Goal: Task Accomplishment & Management: Use online tool/utility

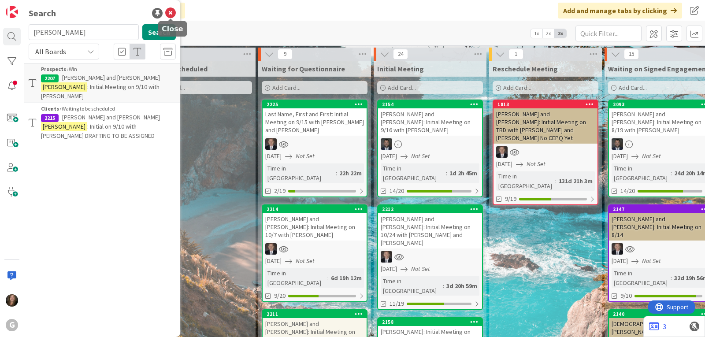
click at [170, 15] on icon at bounding box center [170, 13] width 11 height 11
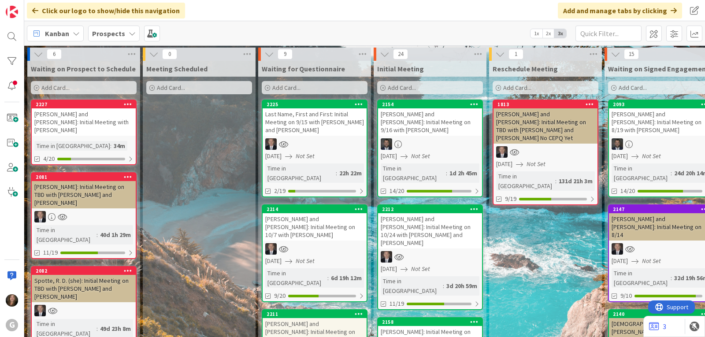
click at [129, 34] on icon at bounding box center [132, 33] width 7 height 7
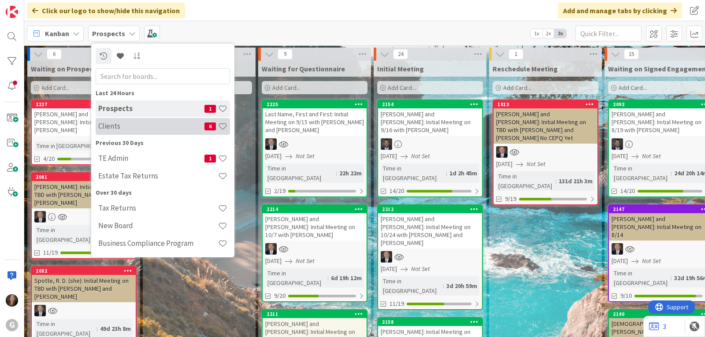
click at [115, 127] on h4 "Clients" at bounding box center [151, 126] width 106 height 9
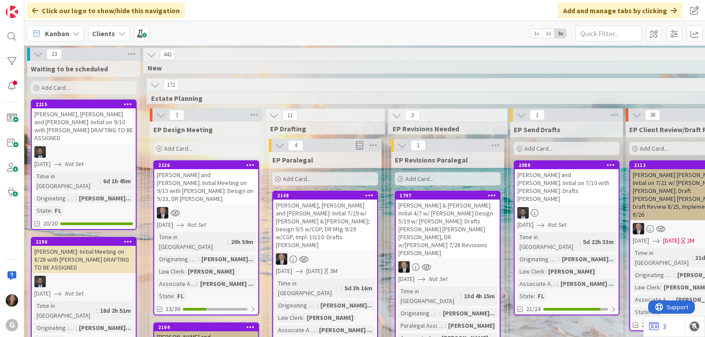
click at [69, 35] on div "Kanban" at bounding box center [55, 34] width 57 height 16
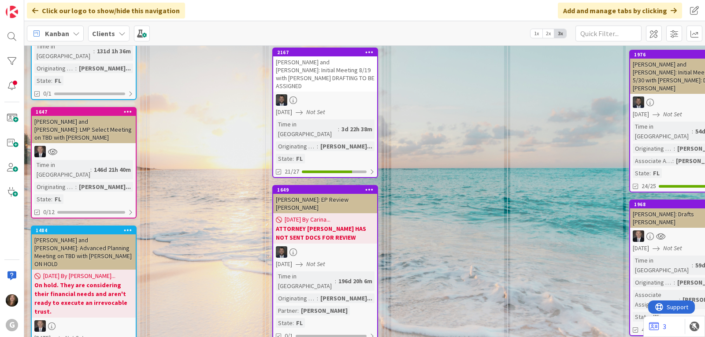
scroll to position [1630, 0]
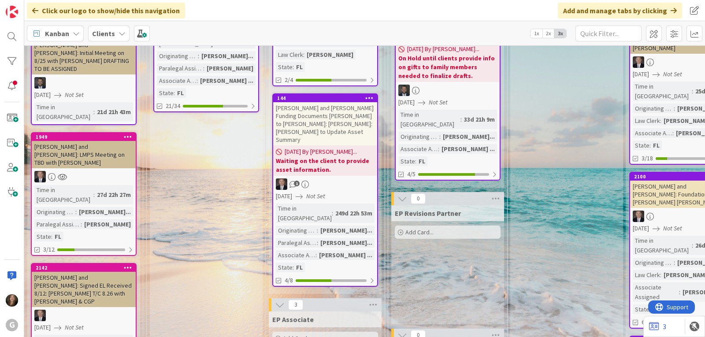
scroll to position [661, 0]
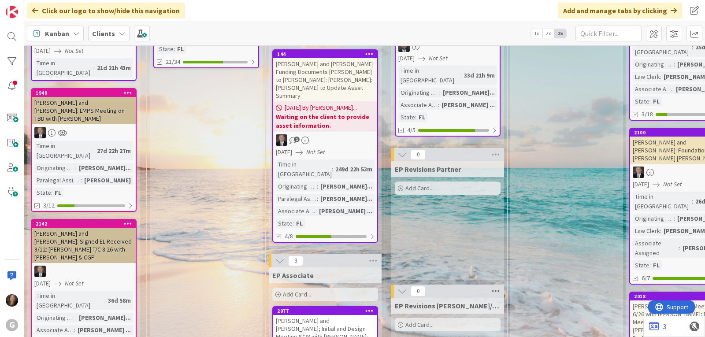
click at [498, 285] on icon at bounding box center [495, 291] width 11 height 13
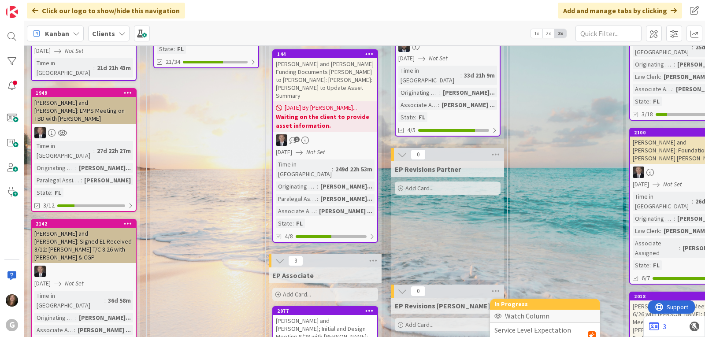
click at [509, 310] on div "Watch Column" at bounding box center [545, 316] width 110 height 13
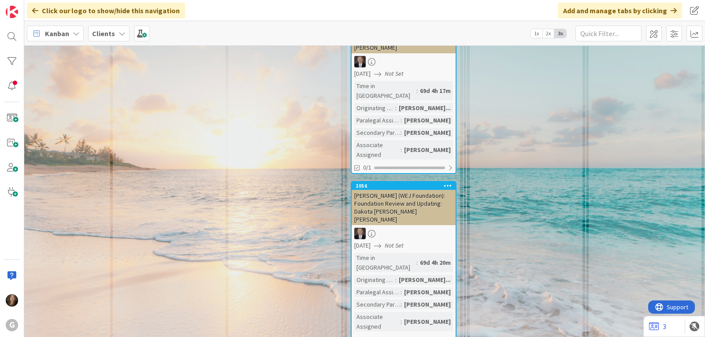
scroll to position [10714, 152]
click at [75, 32] on icon at bounding box center [76, 33] width 7 height 7
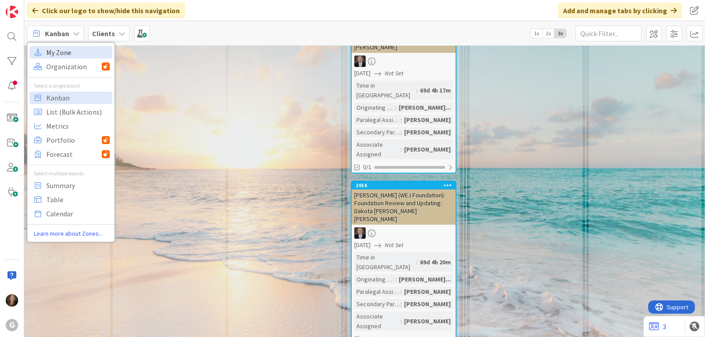
click at [75, 52] on span "My Zone" at bounding box center [77, 52] width 63 height 13
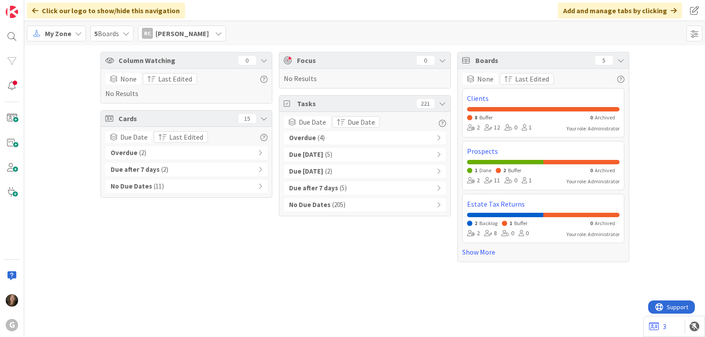
click at [215, 33] on icon at bounding box center [218, 33] width 7 height 7
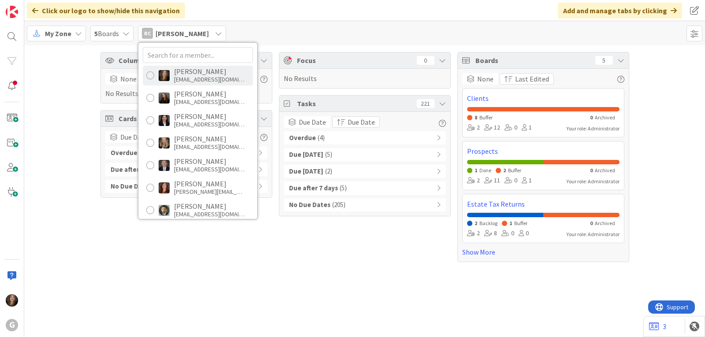
click at [203, 72] on div "[PERSON_NAME]" at bounding box center [209, 71] width 70 height 8
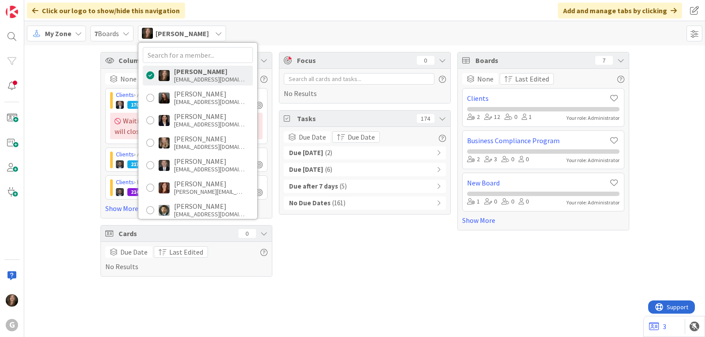
click at [339, 265] on div "Focus 0 No Results Tasks 174 Due Date Due Date Due Today ( 2 ) Due within 7 day…" at bounding box center [365, 164] width 172 height 225
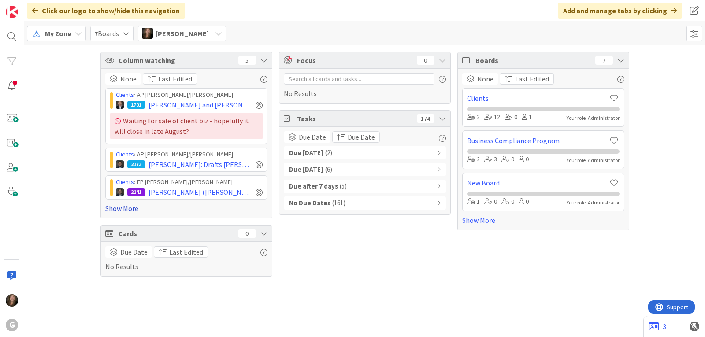
click at [126, 209] on link "Show More" at bounding box center [186, 208] width 162 height 11
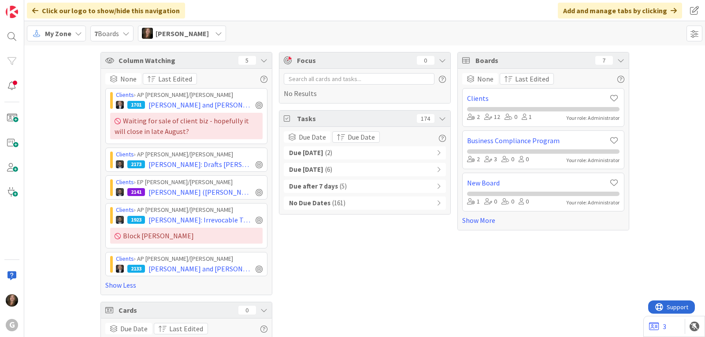
click at [64, 29] on span "My Zone" at bounding box center [58, 33] width 26 height 11
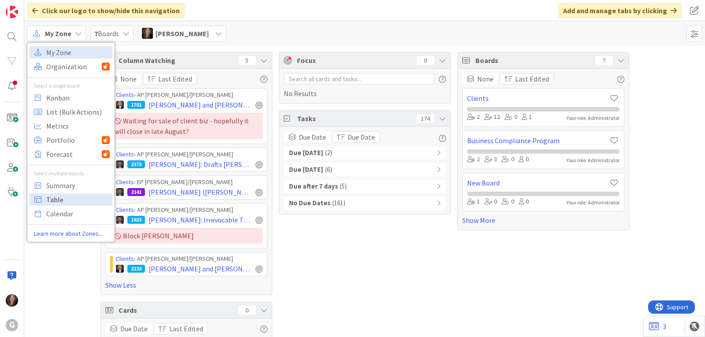
click at [54, 200] on span "Table" at bounding box center [77, 199] width 63 height 13
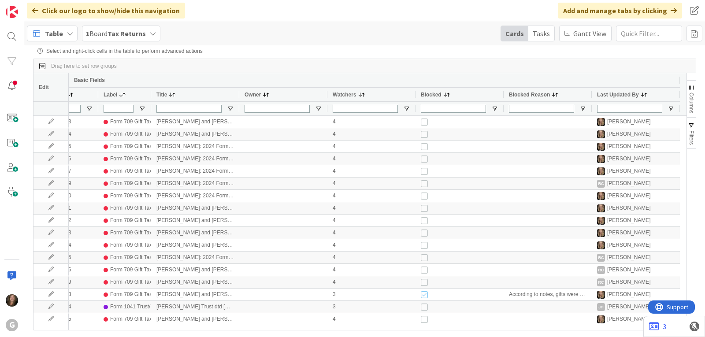
click at [692, 132] on span "Filters" at bounding box center [691, 137] width 6 height 15
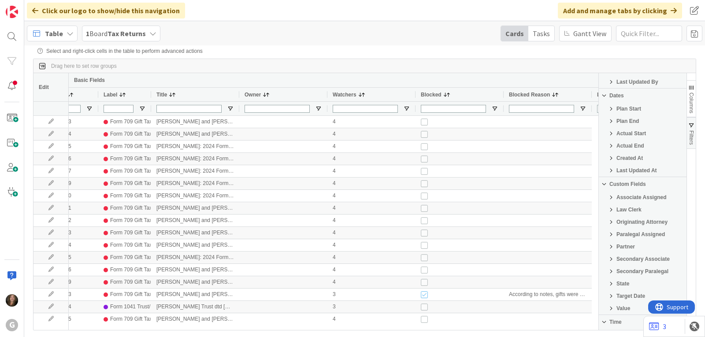
click at [610, 224] on span "Filter List 58 Filters" at bounding box center [610, 221] width 7 height 7
click at [604, 249] on input "Filter List" at bounding box center [604, 247] width 7 height 7
checkbox input "false"
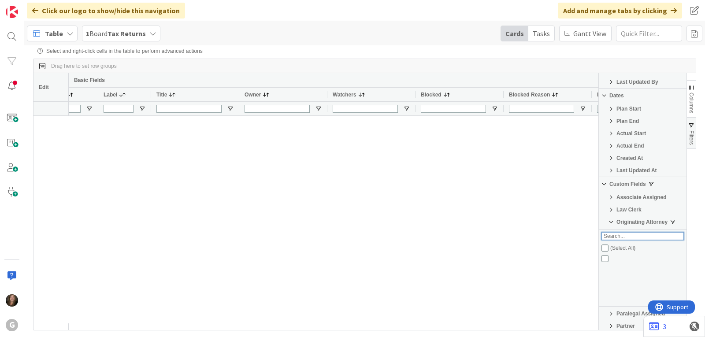
click at [621, 237] on input "Search filter values" at bounding box center [642, 236] width 82 height 8
click at [671, 222] on span "Filter List 58 Filters" at bounding box center [672, 221] width 7 height 7
click at [653, 223] on span "Originating Attorney" at bounding box center [641, 222] width 51 height 6
click at [605, 248] on input "Filter List" at bounding box center [604, 247] width 7 height 7
checkbox input "true"
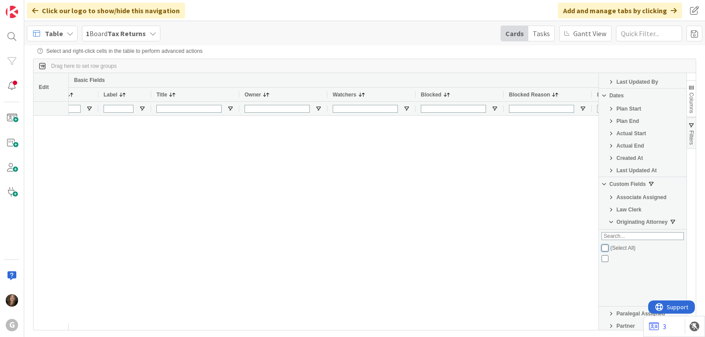
checkbox input "true"
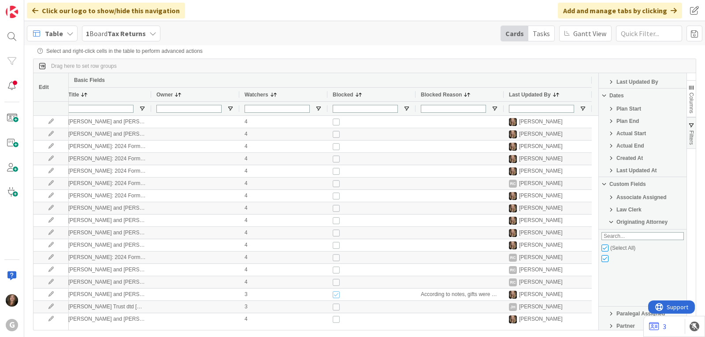
click at [693, 99] on span "Columns" at bounding box center [691, 103] width 6 height 21
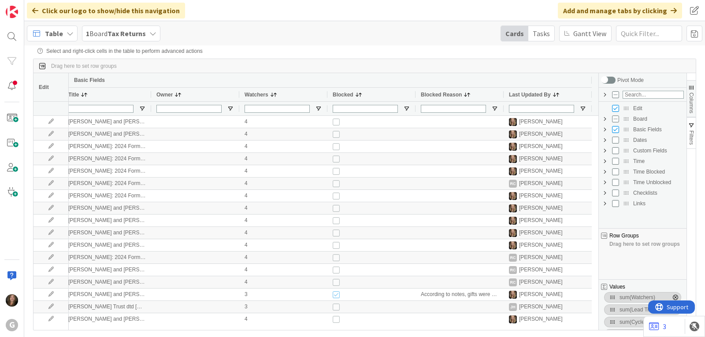
click at [606, 152] on span "Custom Fields Column Group" at bounding box center [604, 150] width 7 height 7
click at [622, 183] on input "Press SPACE to toggle visibility (hidden)" at bounding box center [624, 182] width 7 height 7
checkbox input "true"
checkbox input "false"
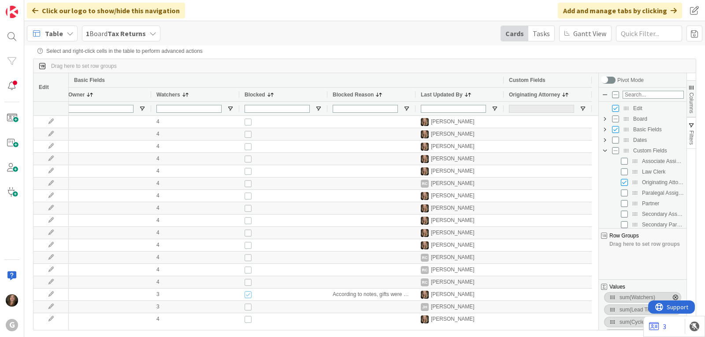
click at [554, 110] on div at bounding box center [541, 109] width 65 height 8
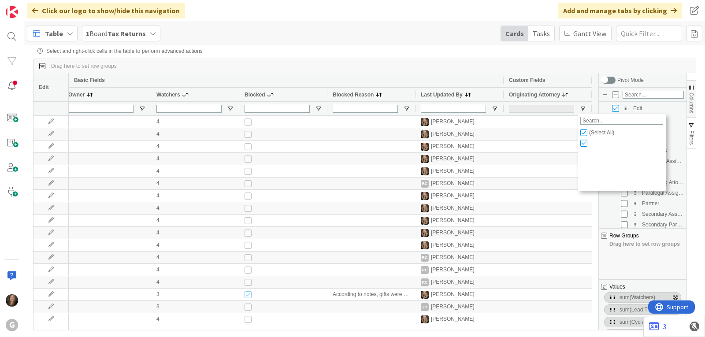
click at [554, 110] on div at bounding box center [541, 109] width 65 height 8
click at [554, 108] on div at bounding box center [541, 109] width 65 height 8
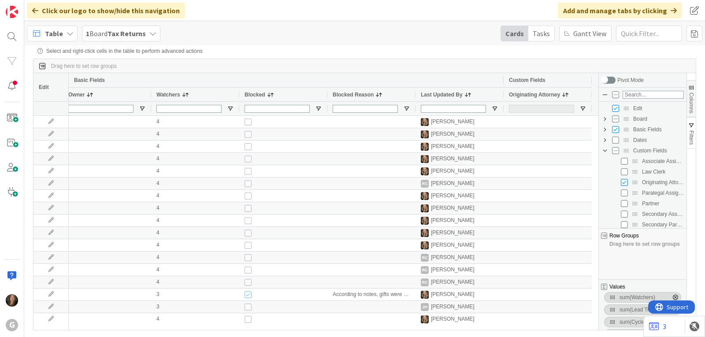
click at [596, 67] on div "Drag here to set row groups" at bounding box center [364, 66] width 662 height 14
click at [148, 35] on div "1 Board Tax Returns" at bounding box center [121, 34] width 78 height 16
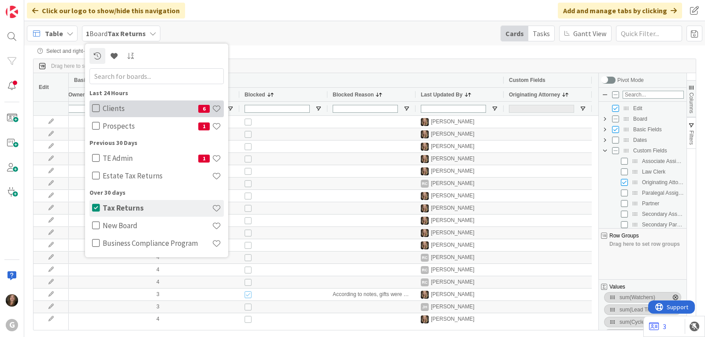
click at [129, 109] on h4 "Clients" at bounding box center [151, 108] width 96 height 9
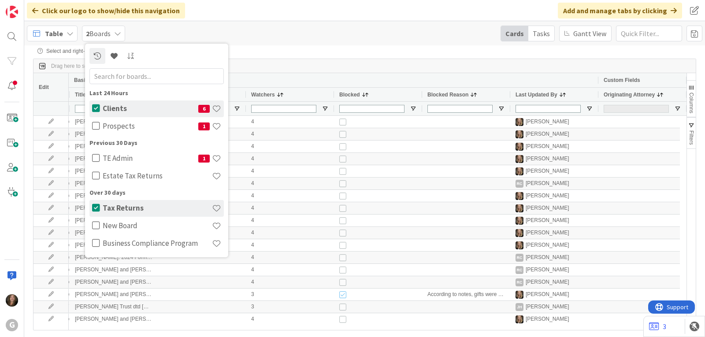
click at [645, 107] on div at bounding box center [635, 109] width 65 height 8
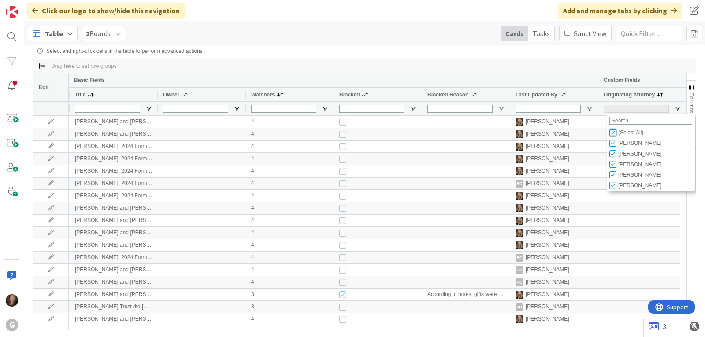
click at [612, 135] on input "Filter List" at bounding box center [612, 132] width 7 height 7
checkbox input "false"
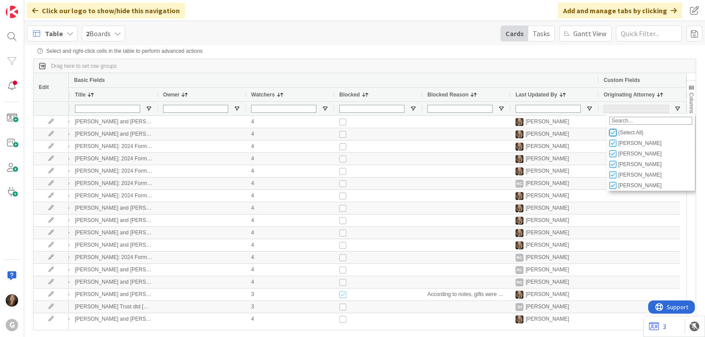
checkbox input "false"
type input "(0)"
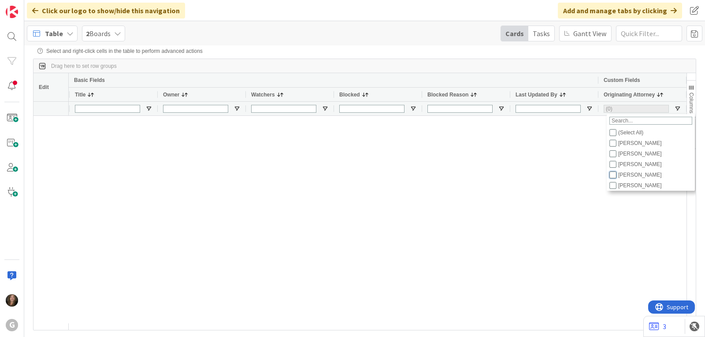
click at [610, 176] on input "Filter List" at bounding box center [612, 174] width 7 height 7
checkbox input "true"
checkbox input "false"
type input "(1) [PERSON_NAME]"
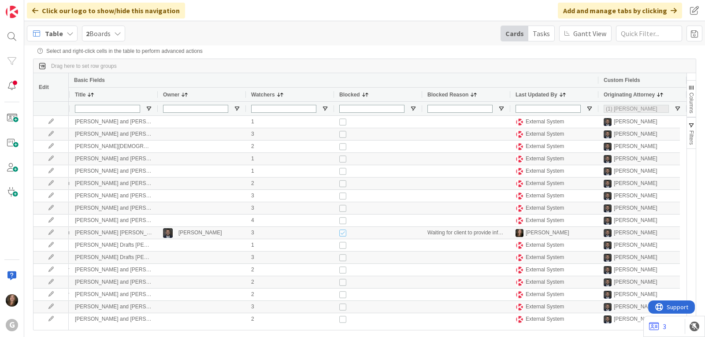
scroll to position [0, 300]
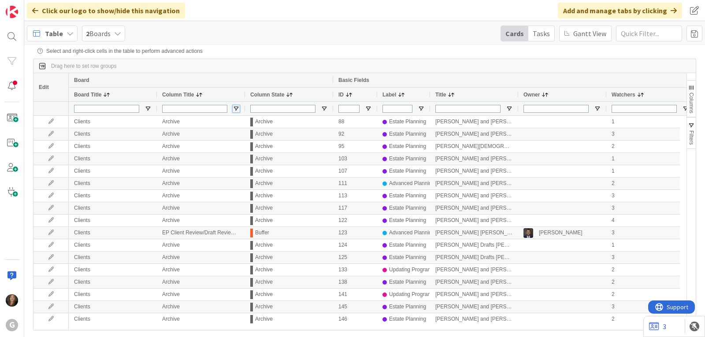
click at [235, 109] on span "Open Filter Menu" at bounding box center [236, 108] width 7 height 7
click at [196, 109] on input "Column Title Filter Input" at bounding box center [194, 109] width 65 height 8
click at [237, 108] on span "Open Filter Menu" at bounding box center [236, 108] width 7 height 7
type input "Brad /"
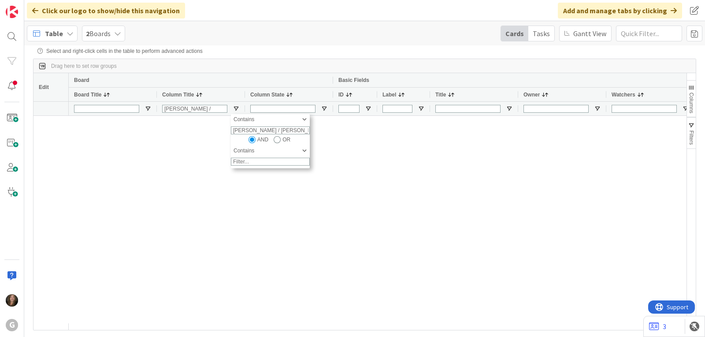
type input "Brad / Jonas"
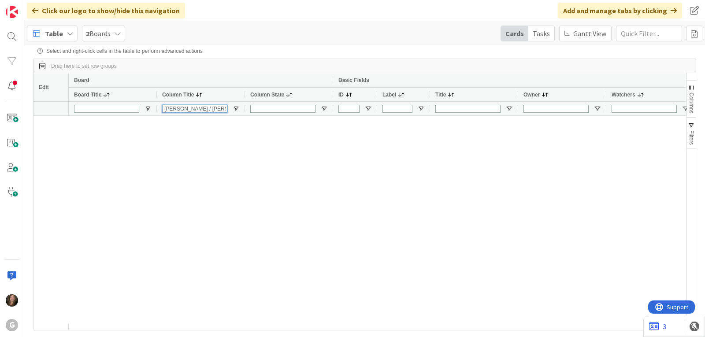
click at [177, 108] on input "Brad / Jonas" at bounding box center [194, 109] width 65 height 8
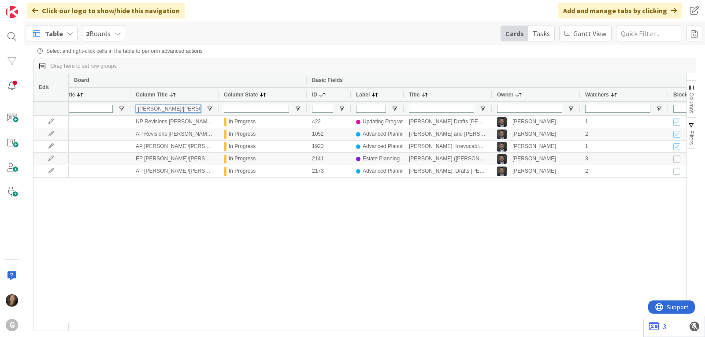
scroll to position [0, 52]
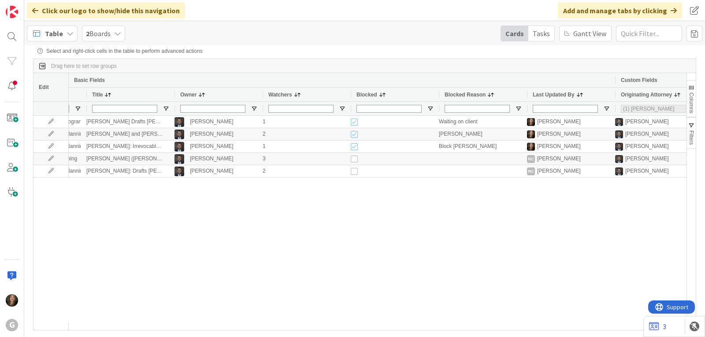
type input "[PERSON_NAME]/[PERSON_NAME]"
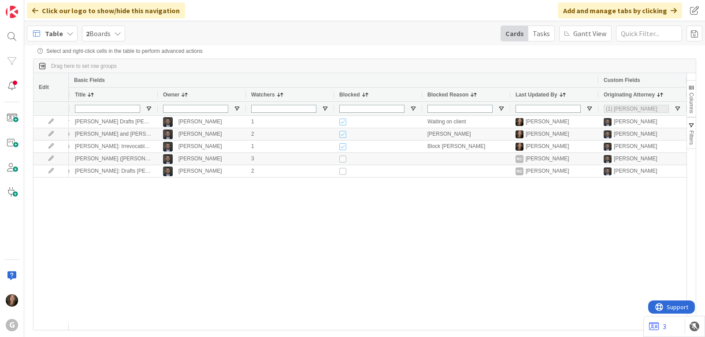
click at [637, 111] on div "(1) [PERSON_NAME]" at bounding box center [635, 109] width 65 height 8
click at [540, 199] on div "422 Updating Programs Ben-Dor, Eliezer Drafts Jonas to Bobby Jonas Weatherbie 1…" at bounding box center [378, 219] width 618 height 207
click at [693, 31] on span at bounding box center [694, 34] width 16 height 16
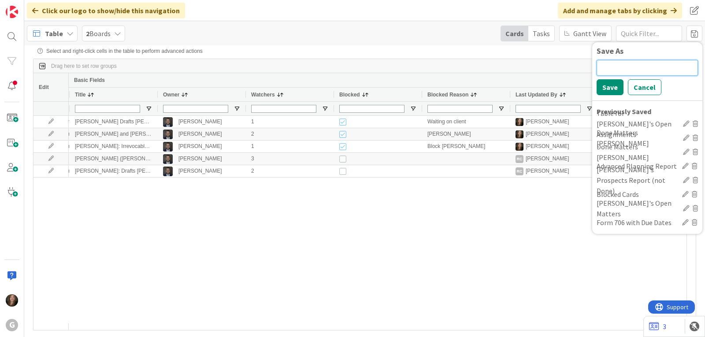
click at [633, 68] on input at bounding box center [646, 68] width 101 height 16
type input "[PERSON_NAME] Lane Matters"
click at [616, 88] on button "Save" at bounding box center [609, 87] width 27 height 16
click at [634, 236] on div "[PERSON_NAME] Lane Matters" at bounding box center [637, 236] width 83 height 21
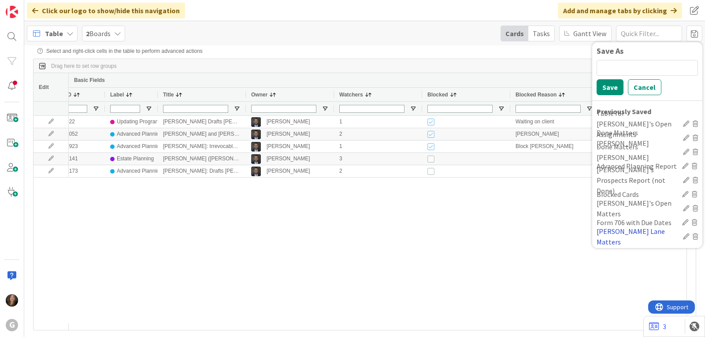
scroll to position [0, 272]
click at [195, 232] on div "In Progress 422 Updating Programs Ben-Dor, Eliezer Drafts Jonas to Bobby Jonas …" at bounding box center [378, 219] width 618 height 207
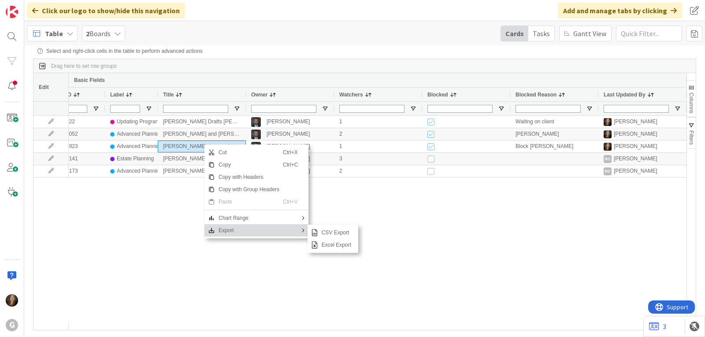
click at [231, 233] on span "Export" at bounding box center [249, 230] width 68 height 12
click at [321, 248] on span "Excel Export" at bounding box center [336, 245] width 37 height 12
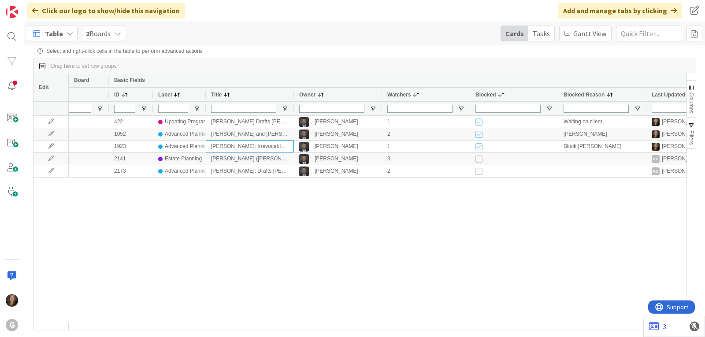
scroll to position [0, 125]
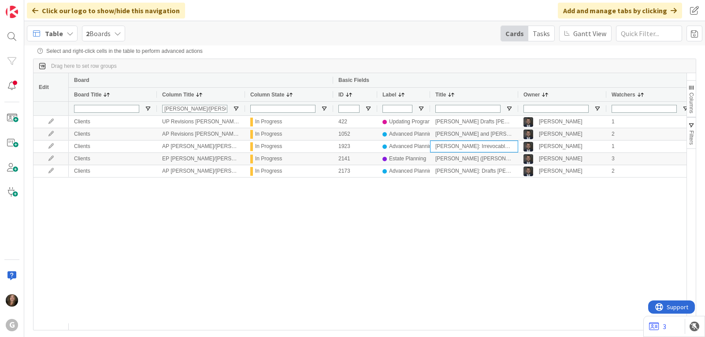
click at [692, 86] on span "button" at bounding box center [691, 87] width 7 height 7
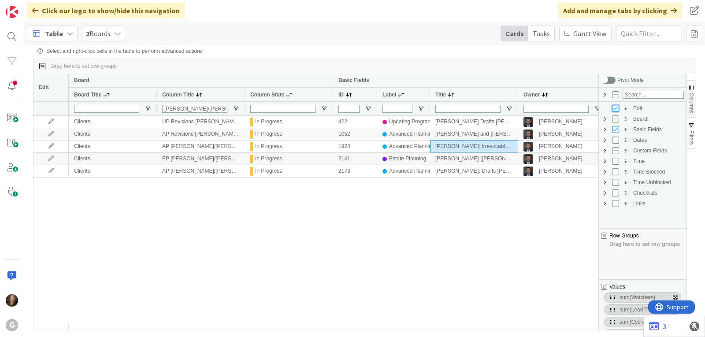
click at [615, 110] on input "Press SPACE to toggle visibility (visible)" at bounding box center [615, 108] width 7 height 7
checkbox input "false"
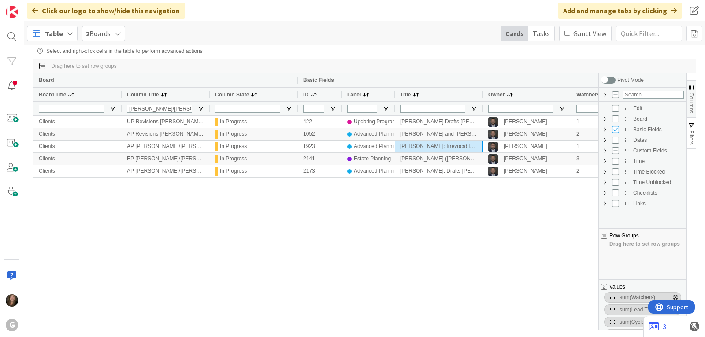
click at [603, 120] on span "Board Column Group" at bounding box center [604, 118] width 7 height 7
click at [625, 129] on input "Press SPACE to toggle visibility (visible)" at bounding box center [624, 129] width 7 height 7
checkbox input "false"
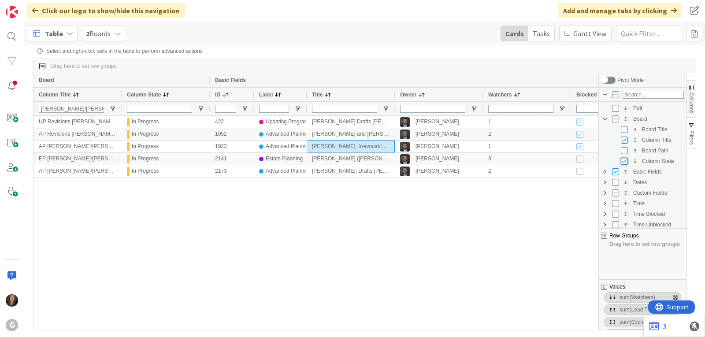
click at [624, 161] on input "Press SPACE to toggle visibility (visible)" at bounding box center [624, 161] width 7 height 7
checkbox input "false"
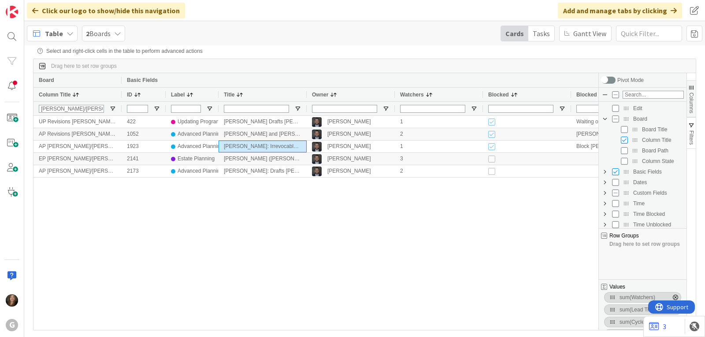
click at [604, 172] on span "Basic Fields Column Group" at bounding box center [604, 171] width 7 height 7
click at [625, 225] on input "Press SPACE to toggle visibility (visible)" at bounding box center [624, 224] width 7 height 7
checkbox input "false"
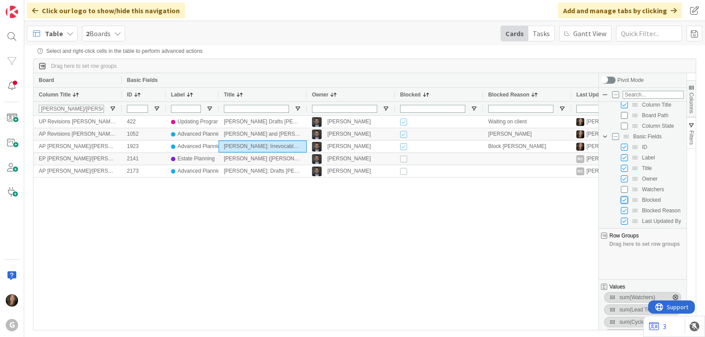
click at [624, 200] on input "Press SPACE to toggle visibility (visible)" at bounding box center [624, 199] width 7 height 7
checkbox input "false"
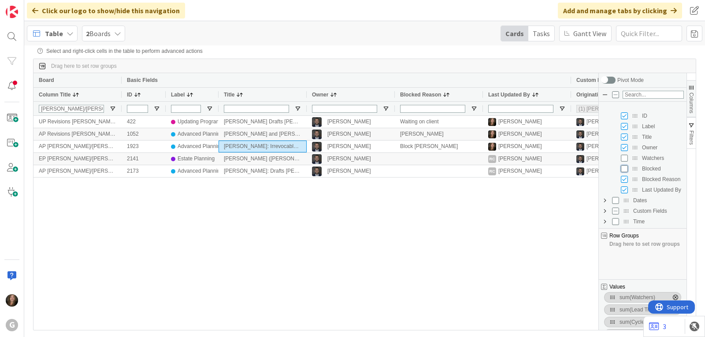
scroll to position [79, 0]
click at [623, 177] on input "Press SPACE to toggle visibility (visible)" at bounding box center [624, 177] width 7 height 7
checkbox input "false"
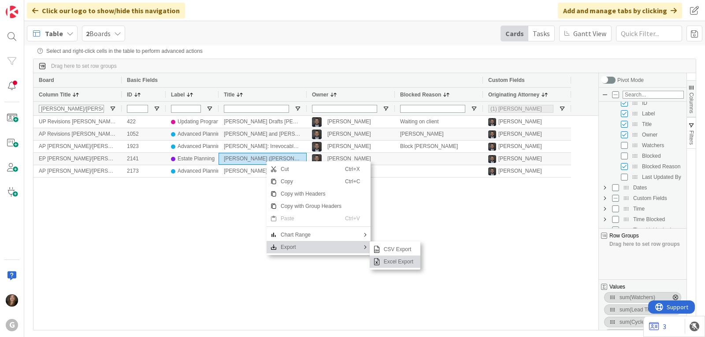
click at [402, 265] on span "Excel Export" at bounding box center [398, 261] width 37 height 12
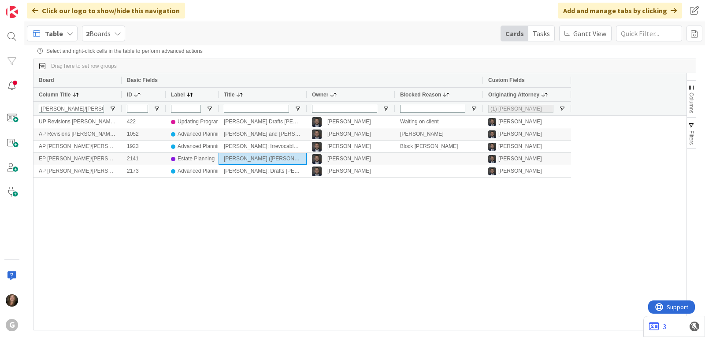
click at [216, 204] on div "UP Revisions Brad/Jonas 422 Updating Programs Ben-Dor, Eliezer Drafts Jonas to …" at bounding box center [359, 223] width 653 height 214
click at [692, 89] on span "button" at bounding box center [691, 87] width 7 height 7
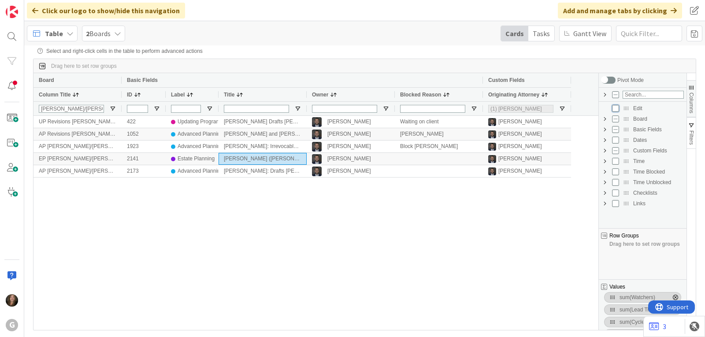
click at [615, 109] on input "Press SPACE to toggle visibility (hidden)" at bounding box center [615, 108] width 7 height 7
checkbox input "true"
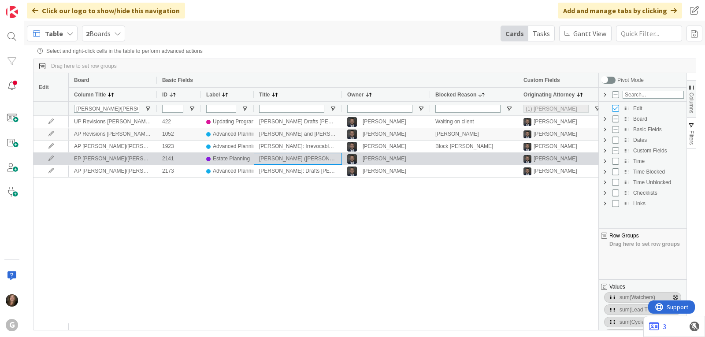
click at [294, 160] on div "[PERSON_NAME] ([PERSON_NAME])" at bounding box center [298, 159] width 88 height 12
click at [49, 161] on icon at bounding box center [50, 158] width 13 height 5
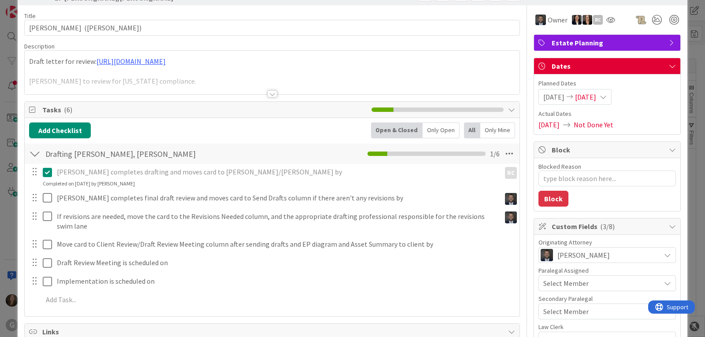
scroll to position [44, 0]
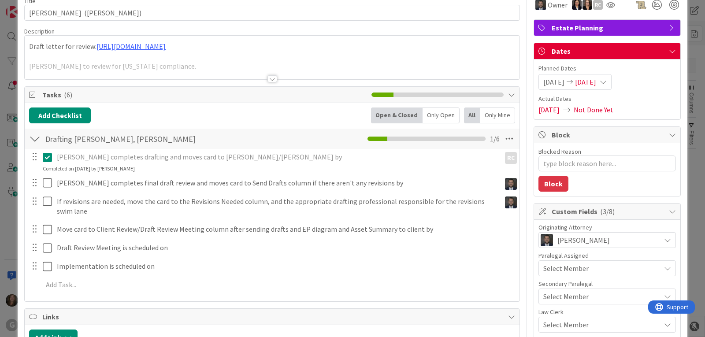
click at [131, 48] on div "Draft letter for review: https://gwtrust.box.com/s/drdh83tjrfnm8d9xgh2wx2uqxsdp…" at bounding box center [272, 58] width 495 height 44
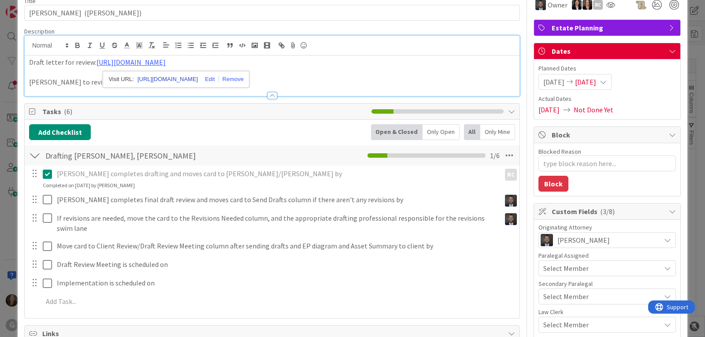
click at [155, 77] on link "https://gwtrust.box.com/s/drdh83tjrfnm8d9xgh2wx2uqxsdpdx5u" at bounding box center [167, 79] width 60 height 11
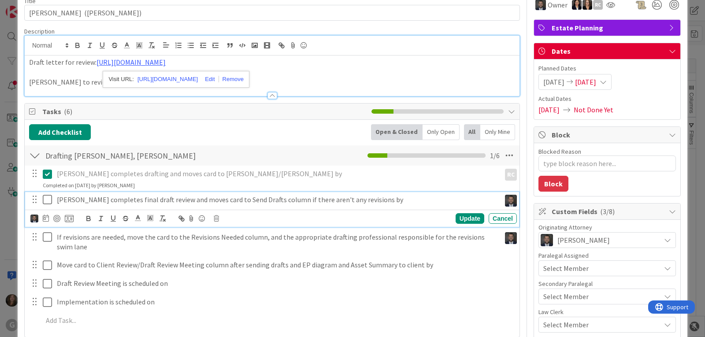
click at [48, 201] on icon at bounding box center [47, 199] width 9 height 11
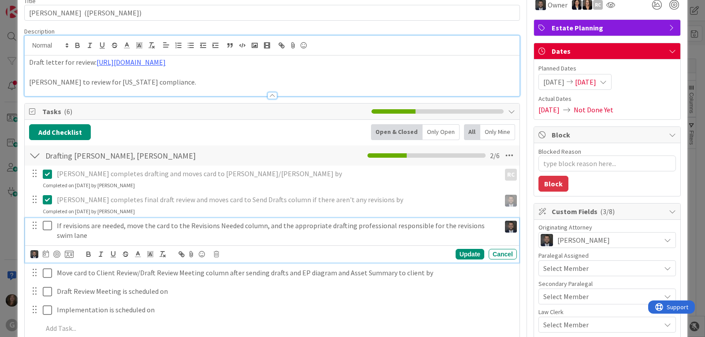
click at [47, 225] on icon at bounding box center [47, 225] width 9 height 11
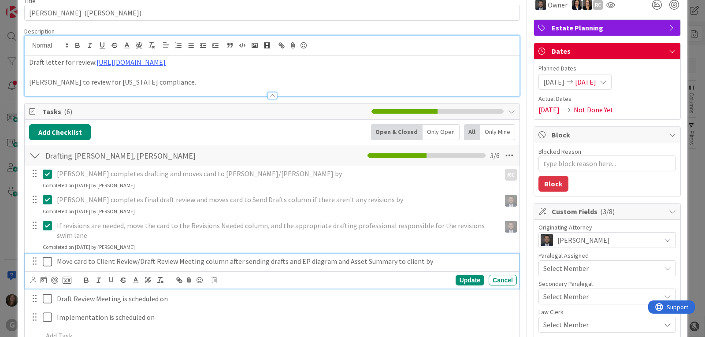
click at [48, 263] on icon at bounding box center [47, 261] width 9 height 11
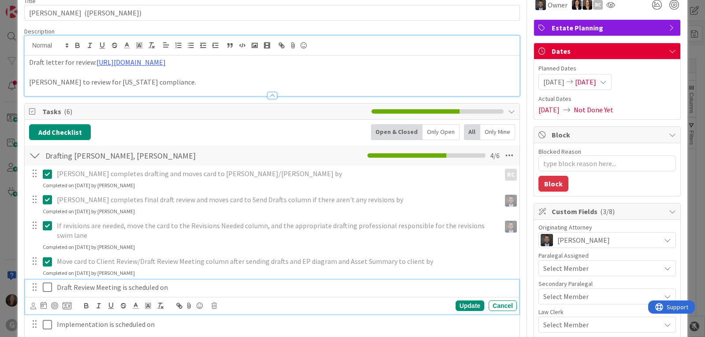
click at [148, 289] on p "Draft Review Meeting is scheduled on" at bounding box center [285, 287] width 456 height 10
click at [216, 304] on icon at bounding box center [213, 306] width 5 height 6
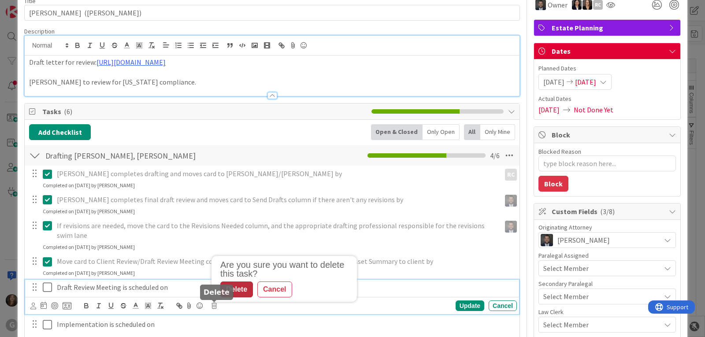
click at [237, 290] on div "Delete" at bounding box center [236, 289] width 33 height 16
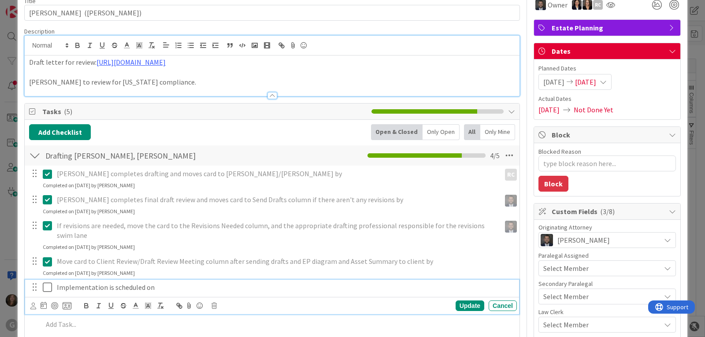
click at [148, 287] on p "Implementation is scheduled on" at bounding box center [285, 287] width 456 height 10
click at [215, 307] on icon at bounding box center [213, 306] width 5 height 6
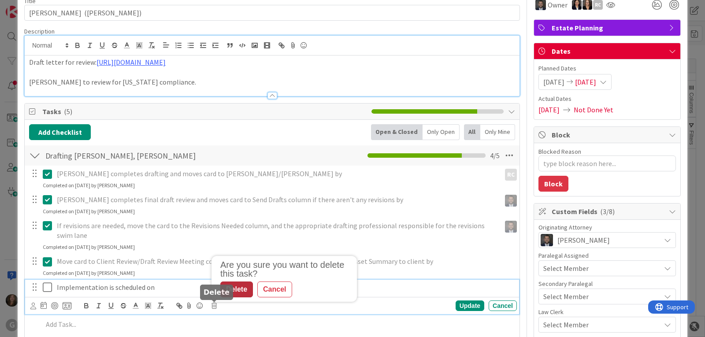
click at [235, 287] on div "Delete" at bounding box center [236, 289] width 33 height 16
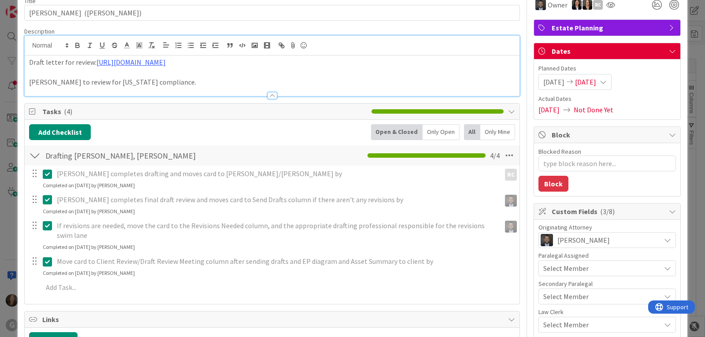
scroll to position [0, 0]
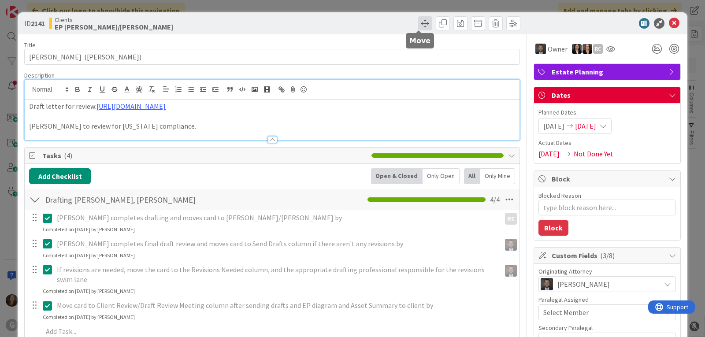
click at [418, 23] on span at bounding box center [425, 23] width 14 height 14
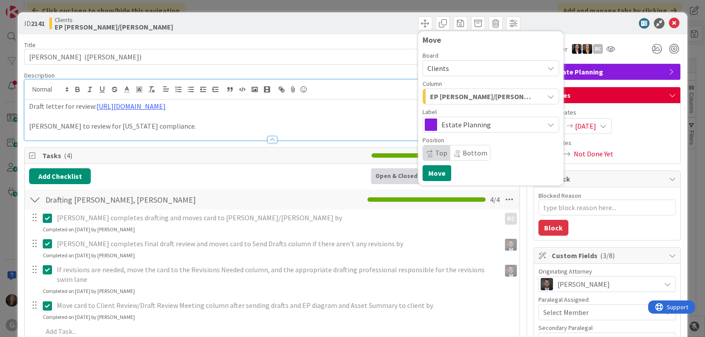
click at [534, 100] on div "EP [PERSON_NAME]/[PERSON_NAME]" at bounding box center [486, 96] width 116 height 14
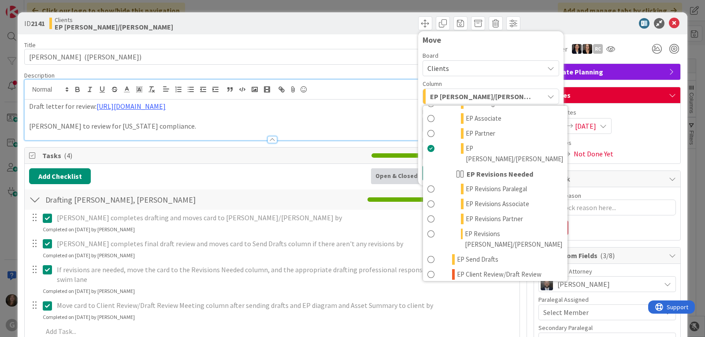
scroll to position [132, 0]
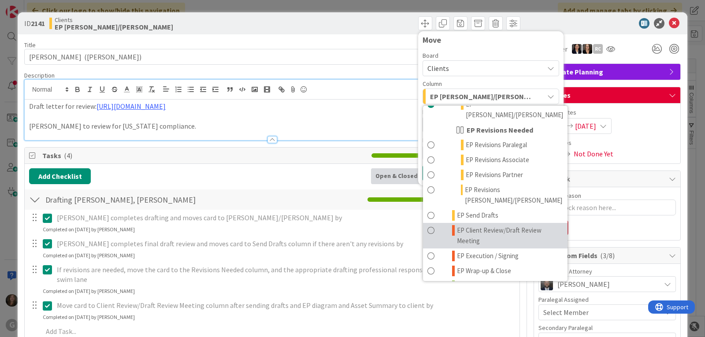
click at [480, 225] on span "EP Client Review/Draft Review Meeting" at bounding box center [510, 235] width 106 height 21
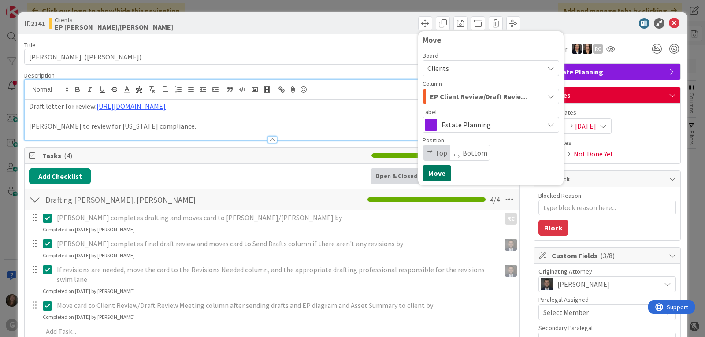
click at [430, 174] on button "Move" at bounding box center [436, 173] width 29 height 16
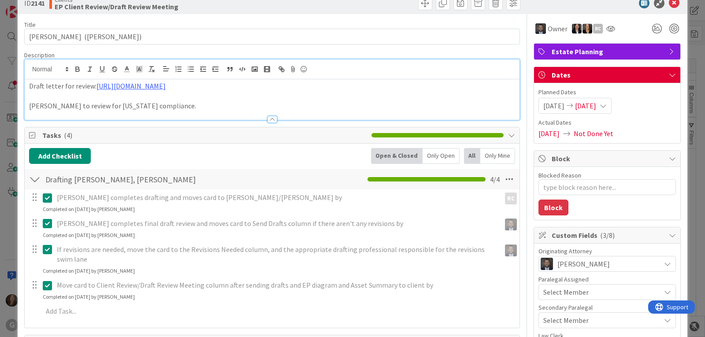
scroll to position [0, 0]
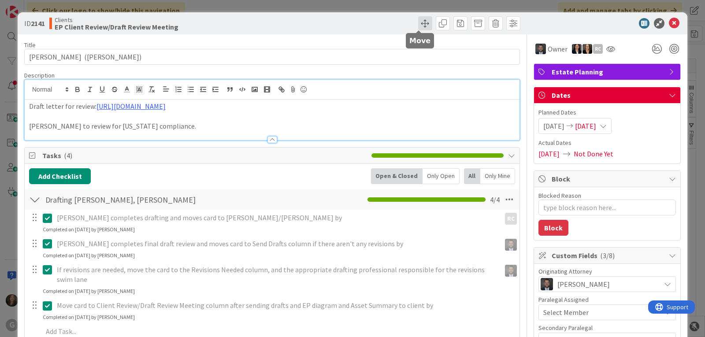
click at [421, 26] on span at bounding box center [425, 23] width 14 height 14
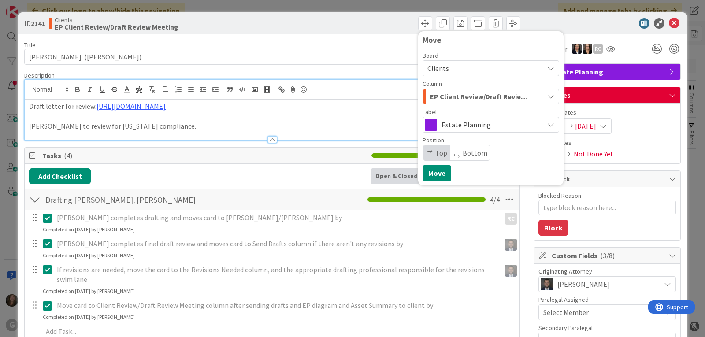
click at [522, 96] on span "EP Client Review/Draft Review Meeting" at bounding box center [480, 96] width 101 height 11
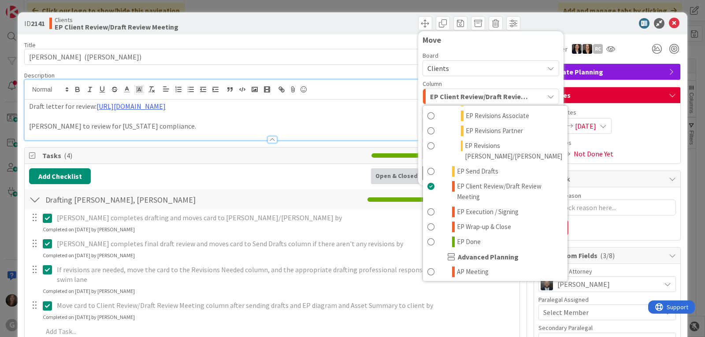
scroll to position [220, 0]
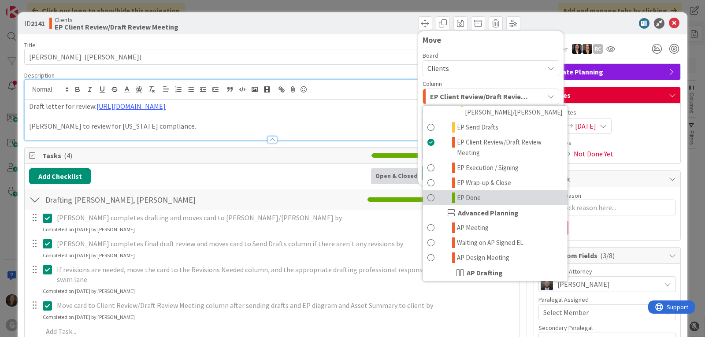
click at [487, 190] on link "EP Done" at bounding box center [495, 197] width 144 height 15
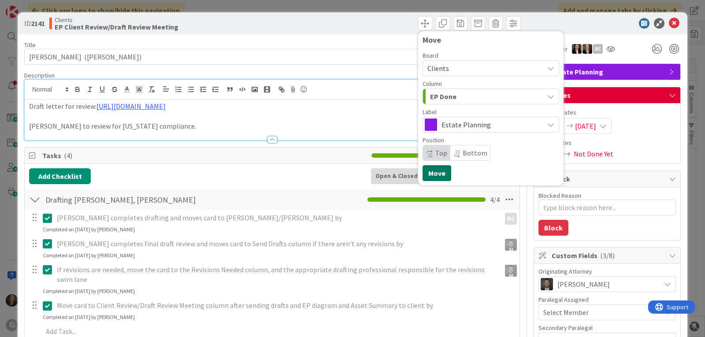
click at [423, 171] on button "Move" at bounding box center [436, 173] width 29 height 16
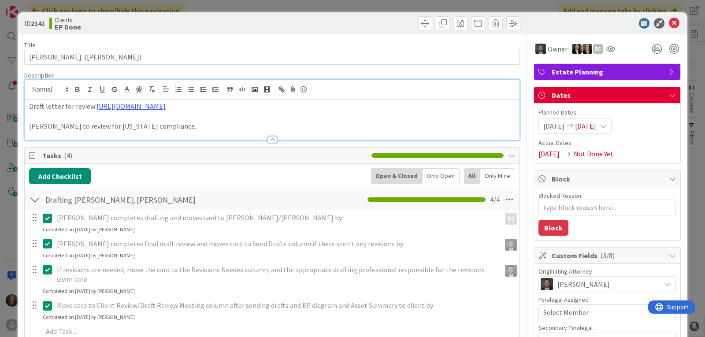
type textarea "x"
click at [669, 20] on icon at bounding box center [674, 23] width 11 height 11
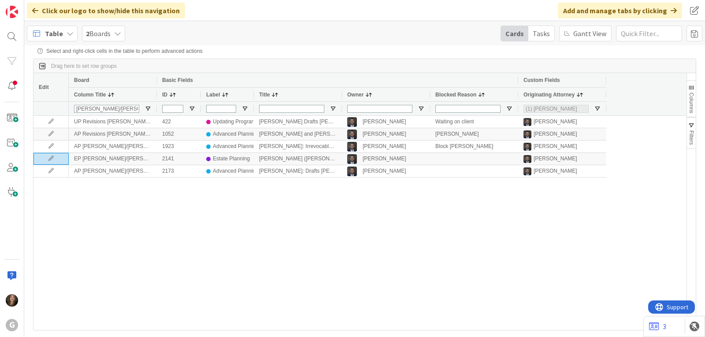
click at [691, 93] on button "Columns" at bounding box center [691, 98] width 9 height 37
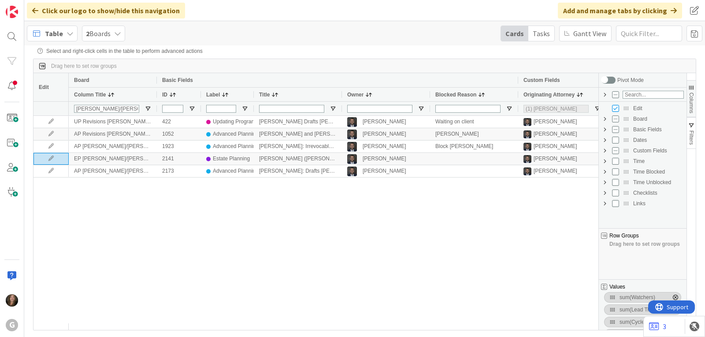
click at [606, 150] on span "Custom Fields Column Group" at bounding box center [604, 150] width 7 height 7
click at [696, 38] on span at bounding box center [694, 34] width 16 height 16
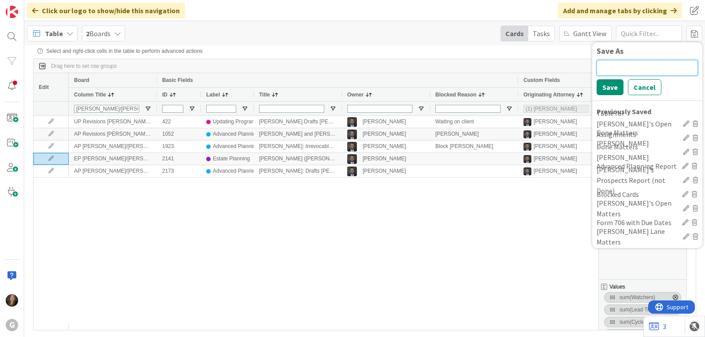
click at [610, 70] on input at bounding box center [646, 68] width 101 height 16
type input "[PERSON_NAME]'s Matters in His Swim Lane"
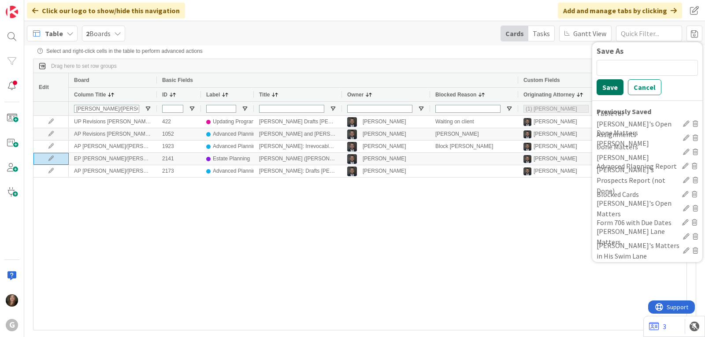
click at [605, 82] on button "Save" at bounding box center [609, 87] width 27 height 16
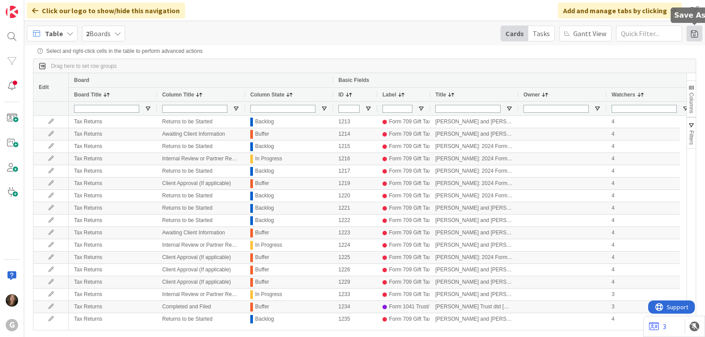
click at [694, 33] on span at bounding box center [694, 34] width 16 height 16
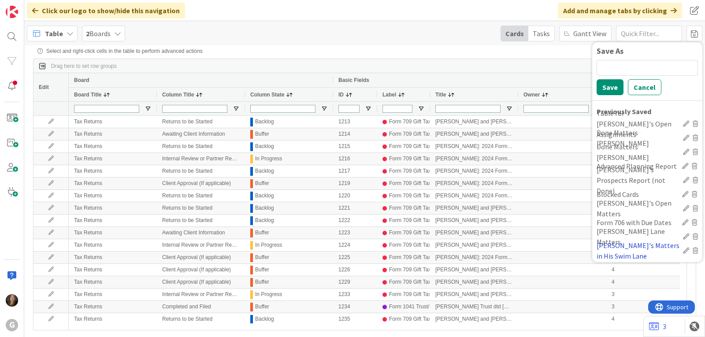
click at [620, 249] on div "[PERSON_NAME]'s Matters in His Swim Lane" at bounding box center [637, 250] width 83 height 21
type input "[PERSON_NAME]/[PERSON_NAME]"
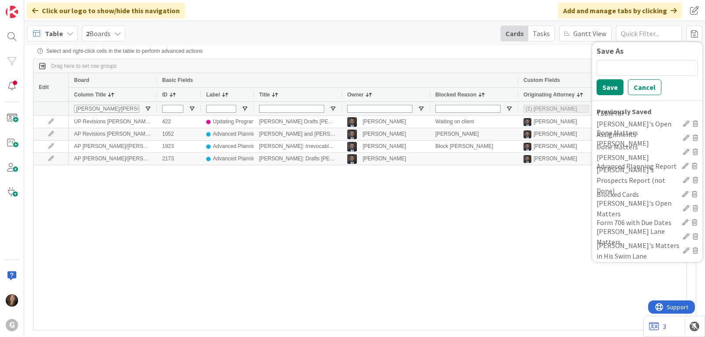
click at [222, 203] on div "UP Revisions [PERSON_NAME]/[PERSON_NAME] 422 Updating Programs [PERSON_NAME] Dr…" at bounding box center [378, 223] width 618 height 214
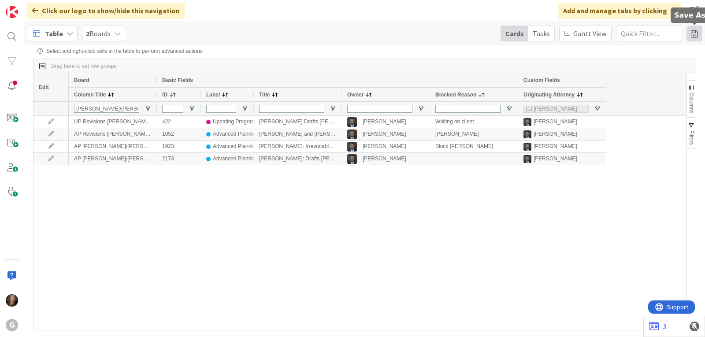
click at [696, 31] on span at bounding box center [694, 34] width 16 height 16
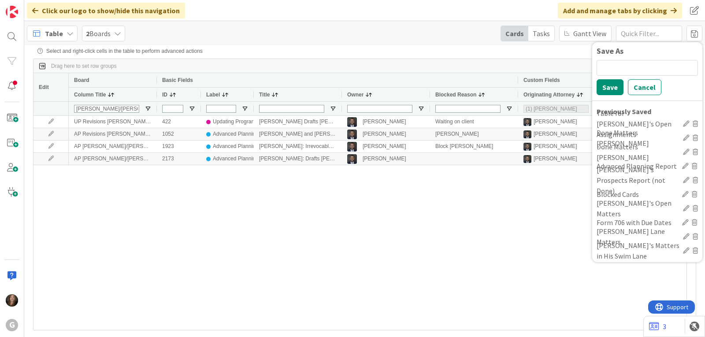
click at [65, 34] on div "Table" at bounding box center [52, 34] width 51 height 16
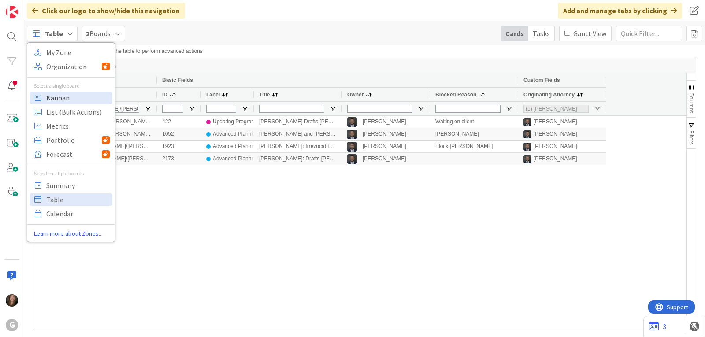
click at [54, 99] on span "Kanban" at bounding box center [77, 97] width 63 height 13
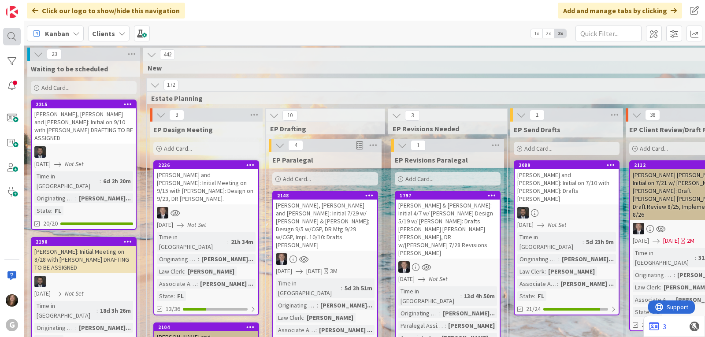
click at [9, 37] on div at bounding box center [12, 37] width 18 height 18
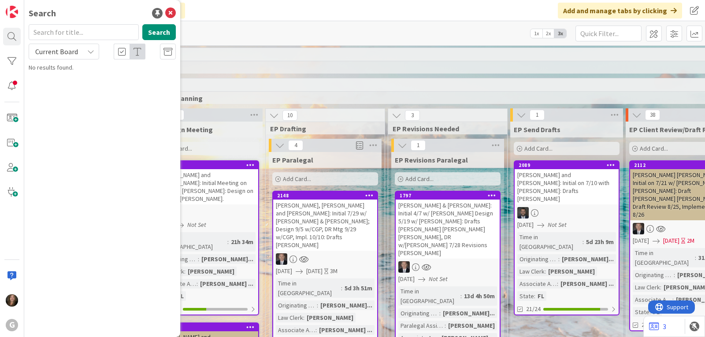
click at [67, 35] on input "text" at bounding box center [84, 32] width 110 height 16
type input "torp"
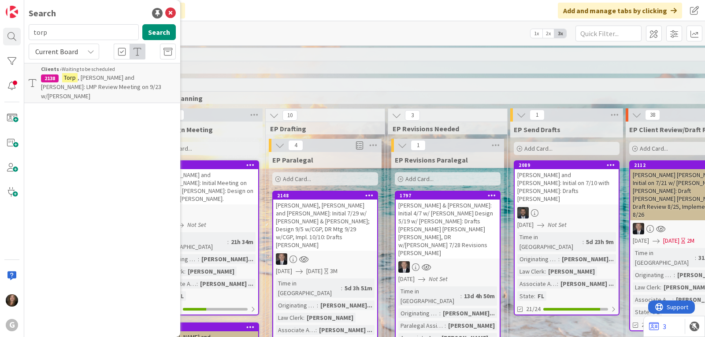
click at [76, 75] on mark "Torp" at bounding box center [69, 77] width 15 height 9
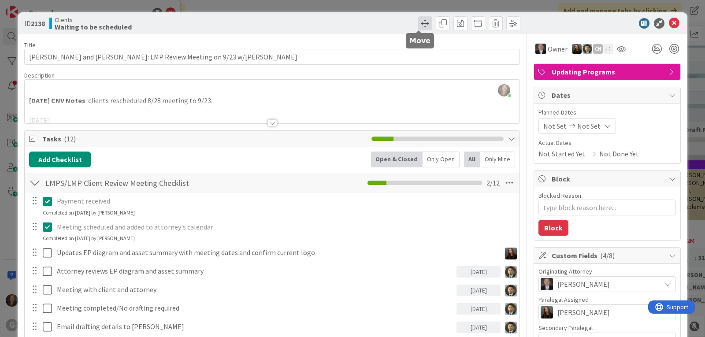
click at [421, 20] on span at bounding box center [425, 23] width 14 height 14
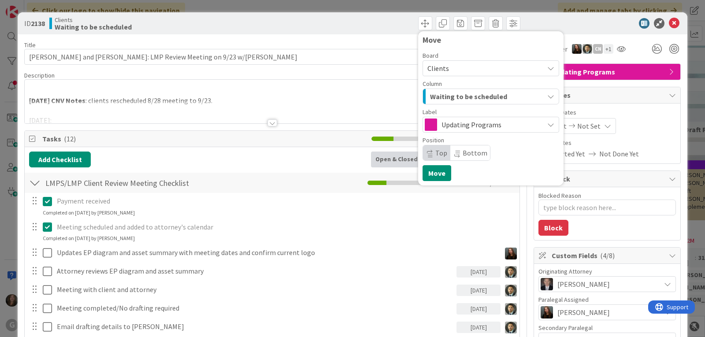
click at [536, 93] on div "Waiting to be scheduled" at bounding box center [486, 96] width 116 height 14
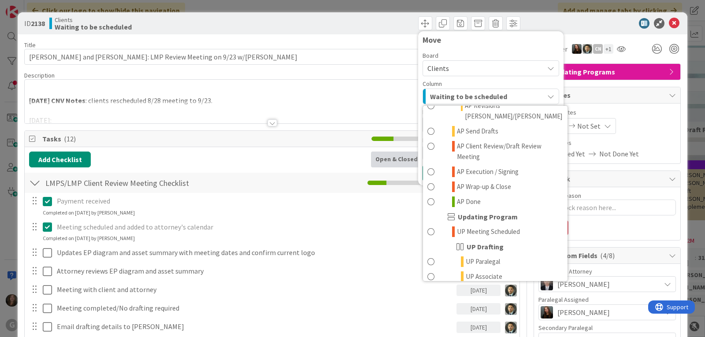
scroll to position [529, 0]
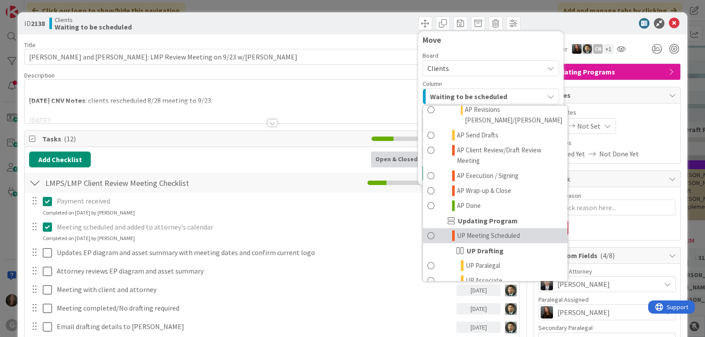
click at [500, 230] on span "UP Meeting Scheduled" at bounding box center [488, 235] width 63 height 11
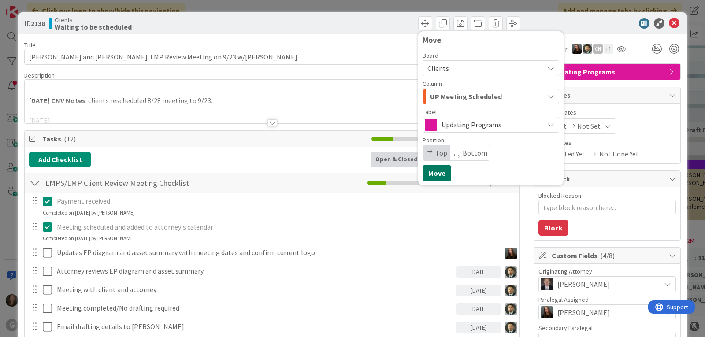
click at [429, 174] on button "Move" at bounding box center [436, 173] width 29 height 16
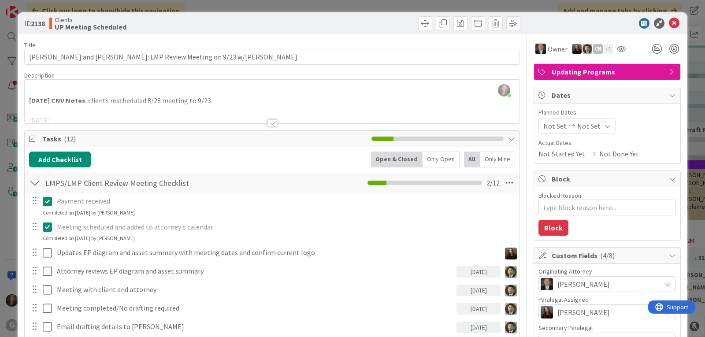
type textarea "x"
click at [544, 122] on span "Not Set" at bounding box center [554, 126] width 23 height 11
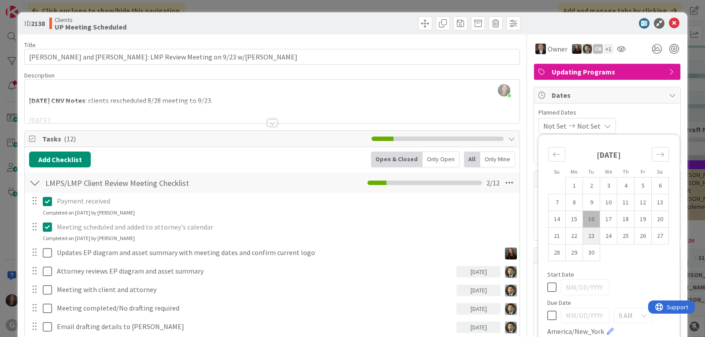
click at [585, 238] on td "23" at bounding box center [591, 236] width 17 height 17
type input "[DATE]"
click at [645, 111] on span "Planned Dates" at bounding box center [606, 112] width 137 height 9
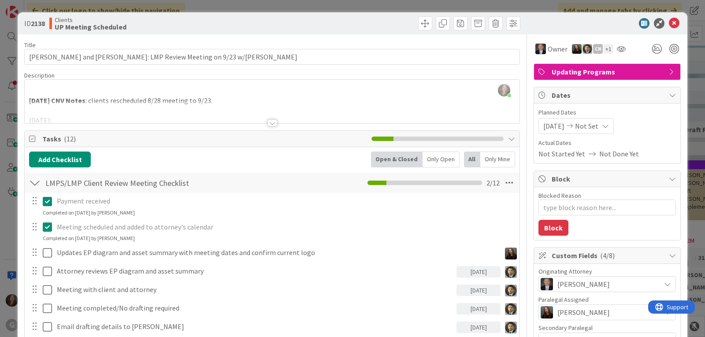
scroll to position [44, 0]
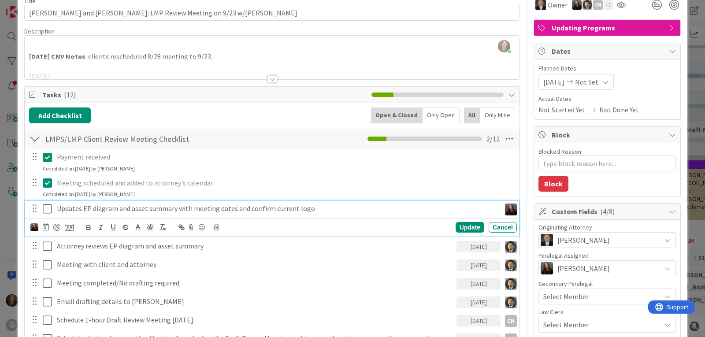
click at [167, 209] on p "Updates EP diagram and asset summary with meeting dates and confirm current logo" at bounding box center [277, 209] width 440 height 10
click at [505, 209] on img at bounding box center [511, 210] width 12 height 12
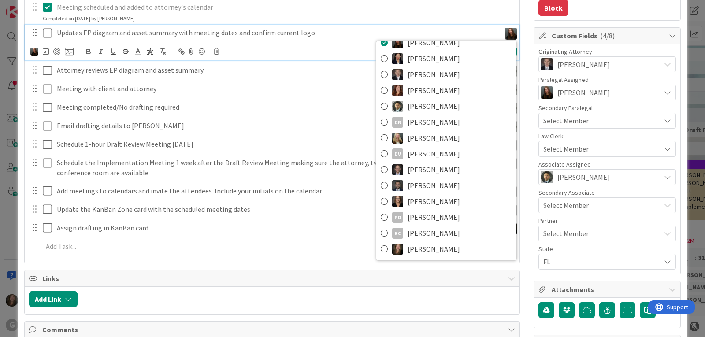
scroll to position [220, 0]
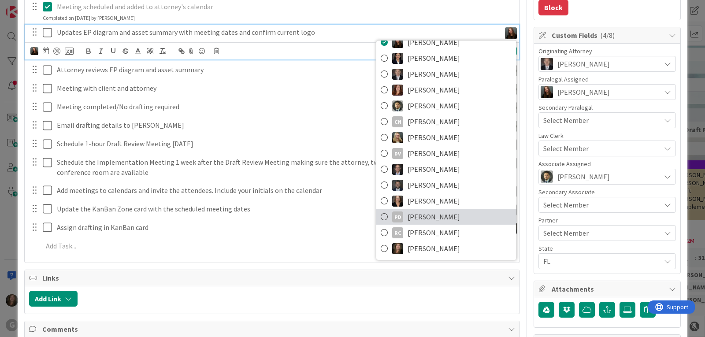
click at [407, 218] on span "[PERSON_NAME]" at bounding box center [433, 216] width 52 height 13
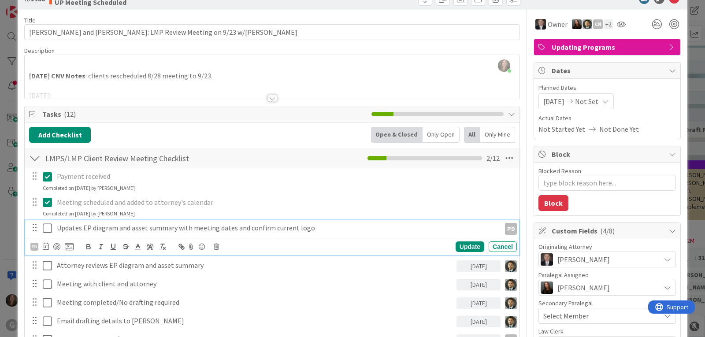
scroll to position [0, 0]
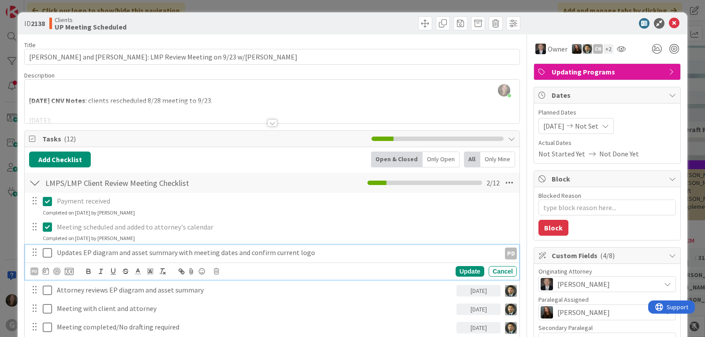
type textarea "x"
click at [670, 22] on icon at bounding box center [674, 23] width 11 height 11
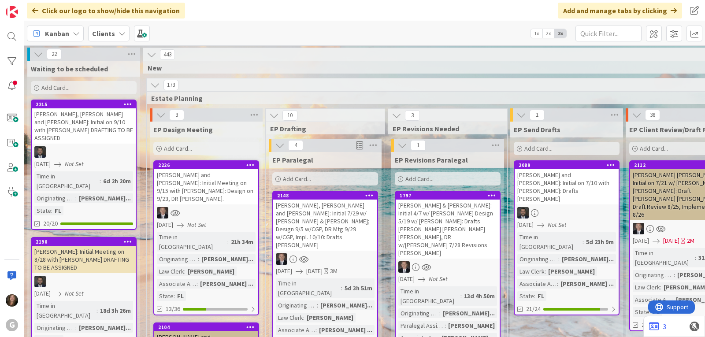
click at [70, 35] on div "Kanban" at bounding box center [55, 34] width 57 height 16
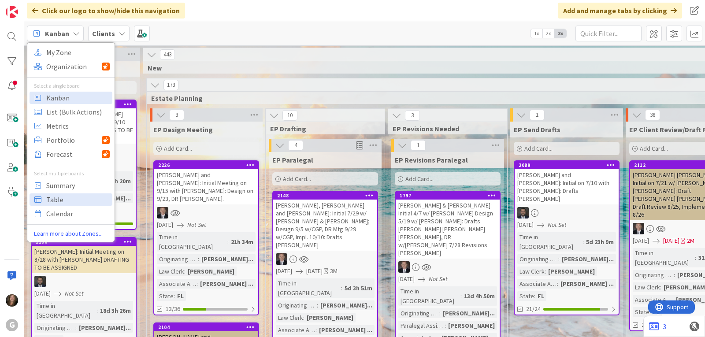
click at [55, 202] on span "Table" at bounding box center [77, 199] width 63 height 13
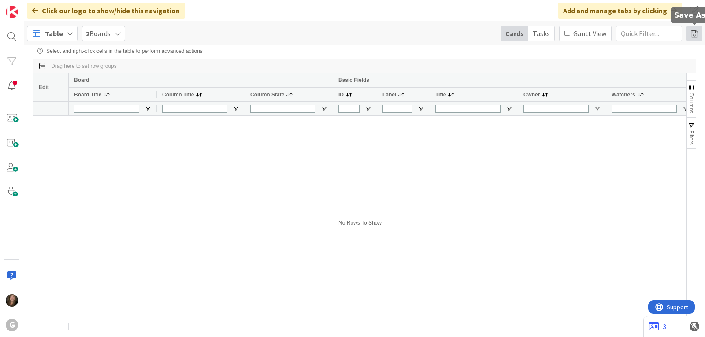
click at [697, 32] on span at bounding box center [694, 34] width 16 height 16
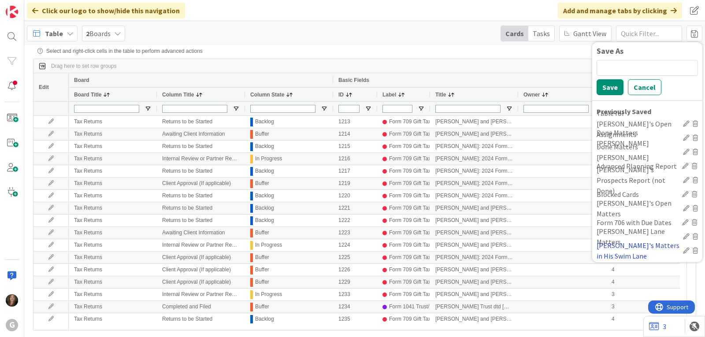
click at [631, 252] on div "[PERSON_NAME]'s Matters in His Swim Lane" at bounding box center [637, 250] width 83 height 21
type input "[PERSON_NAME]/[PERSON_NAME]"
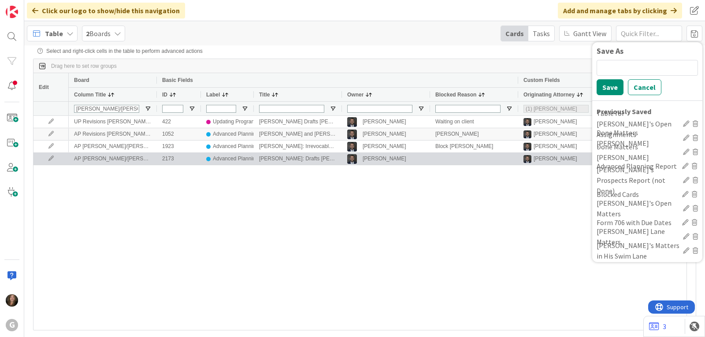
click at [279, 159] on div "[PERSON_NAME]: Drafts [PERSON_NAME]" at bounding box center [298, 159] width 88 height 12
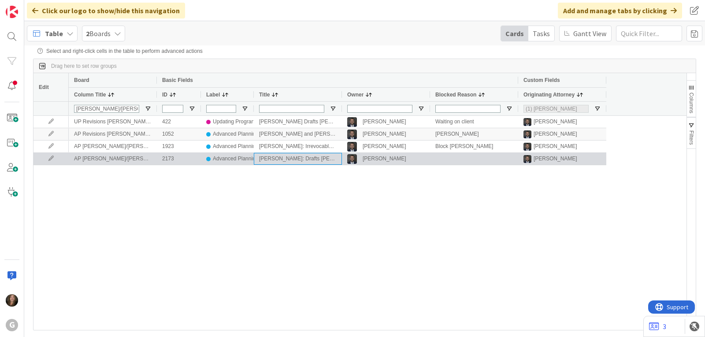
click at [50, 160] on icon at bounding box center [50, 158] width 13 height 5
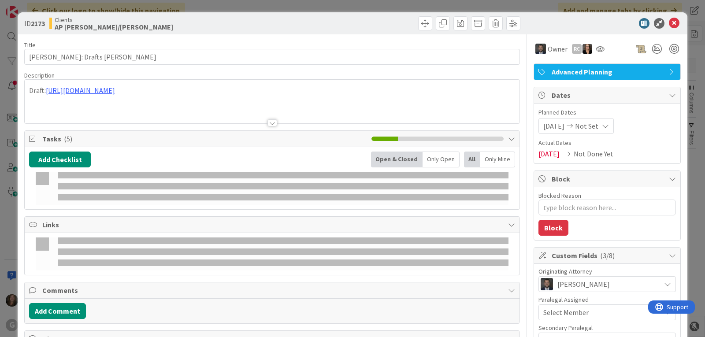
type textarea "x"
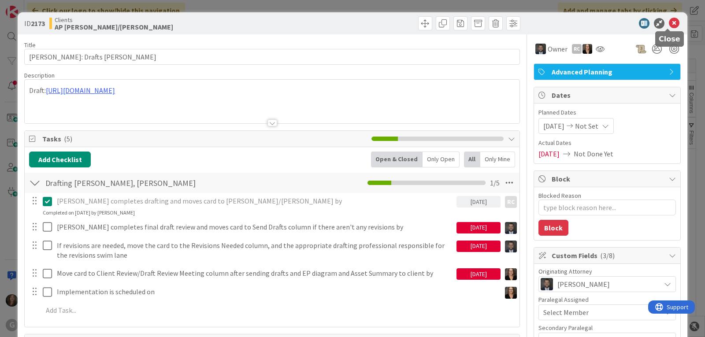
click at [669, 22] on icon at bounding box center [674, 23] width 11 height 11
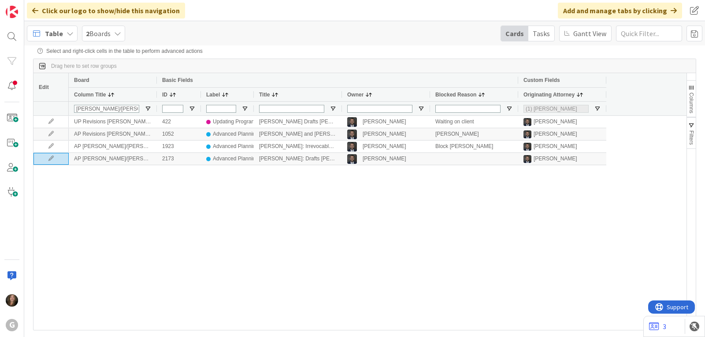
click at [67, 33] on icon at bounding box center [70, 33] width 7 height 7
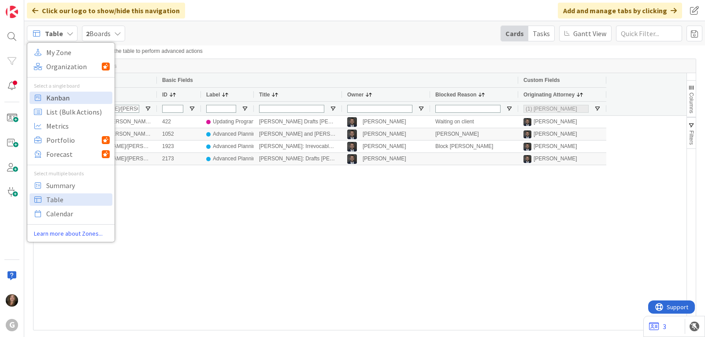
click at [61, 100] on span "Kanban" at bounding box center [77, 97] width 63 height 13
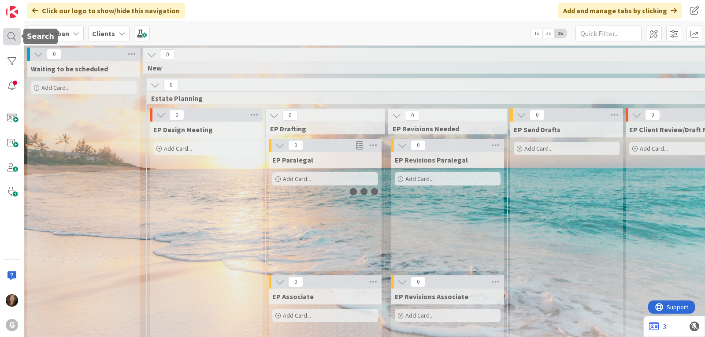
click at [9, 34] on div at bounding box center [12, 37] width 18 height 18
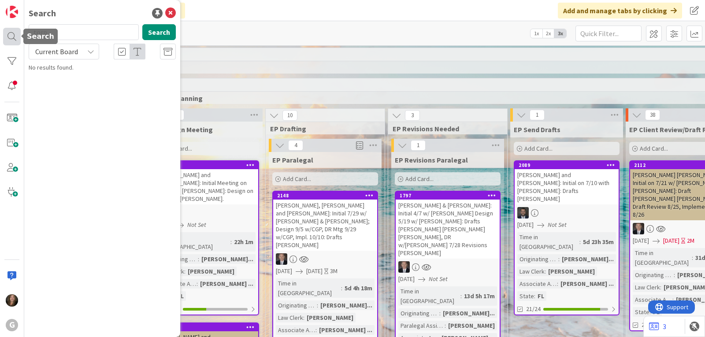
drag, startPoint x: 63, startPoint y: 34, endPoint x: 20, endPoint y: 33, distance: 43.6
click at [20, 33] on div "G Search torp Search Current Board No results found." at bounding box center [12, 168] width 24 height 337
click at [47, 33] on input "arnez" at bounding box center [84, 32] width 110 height 16
type input "arnaz"
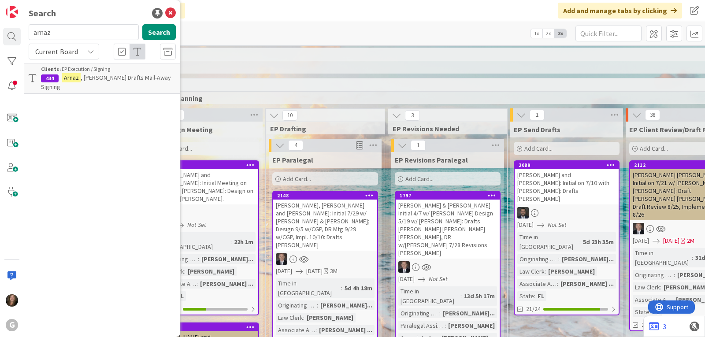
click at [88, 79] on span ", [PERSON_NAME] Drafts Mail-Away Signing" at bounding box center [106, 82] width 130 height 17
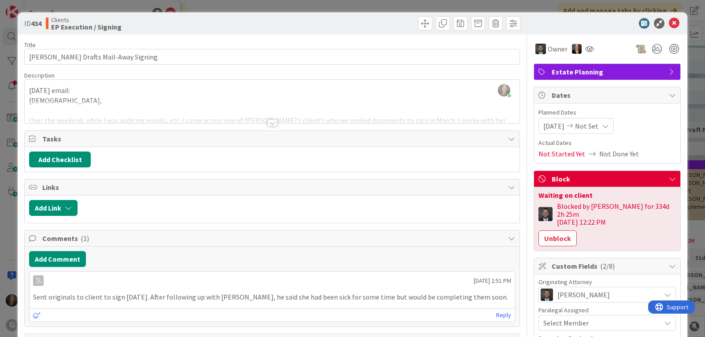
click at [270, 125] on div at bounding box center [272, 122] width 10 height 7
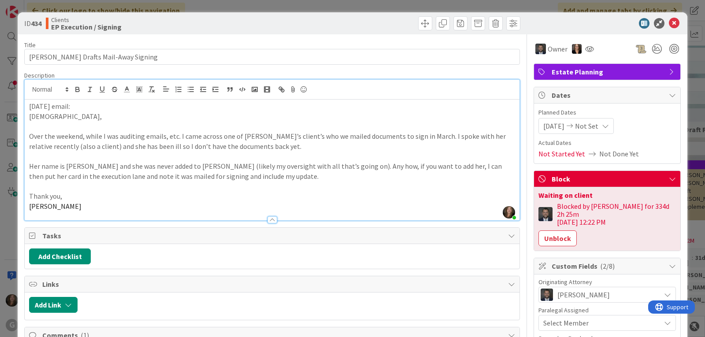
click at [278, 148] on p "Over the weekend, while I was auditing emails, etc. I came across one of [PERSO…" at bounding box center [272, 141] width 486 height 20
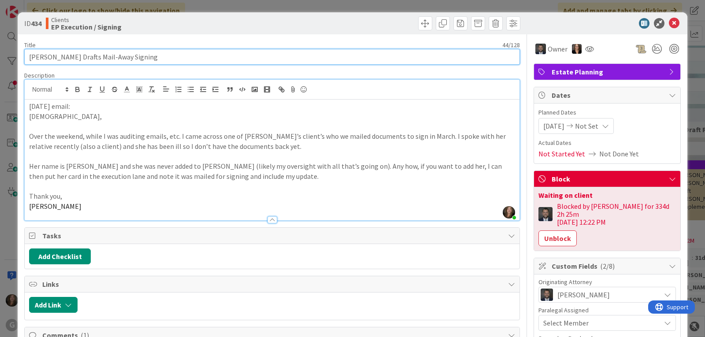
click at [253, 59] on input "[PERSON_NAME] Drafts Mail-Away Signing" at bounding box center [272, 57] width 496 height 16
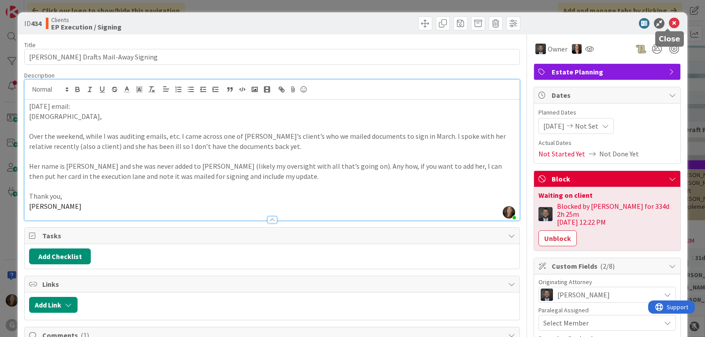
click at [669, 21] on icon at bounding box center [674, 23] width 11 height 11
